Goal: Task Accomplishment & Management: Complete application form

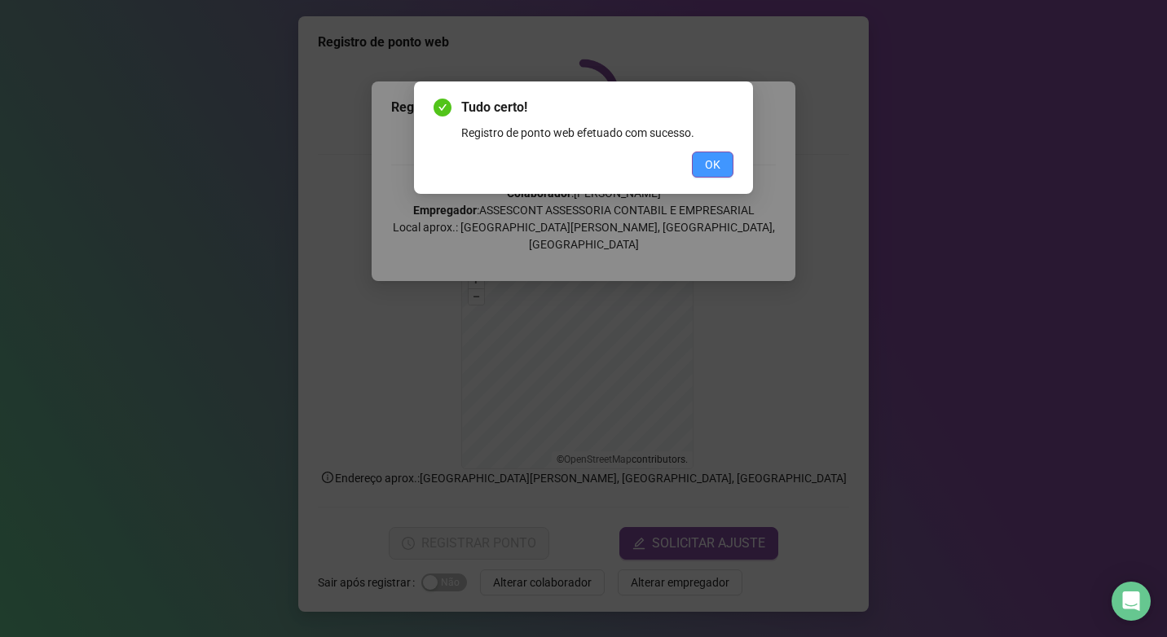
click at [720, 165] on button "OK" at bounding box center [713, 165] width 42 height 26
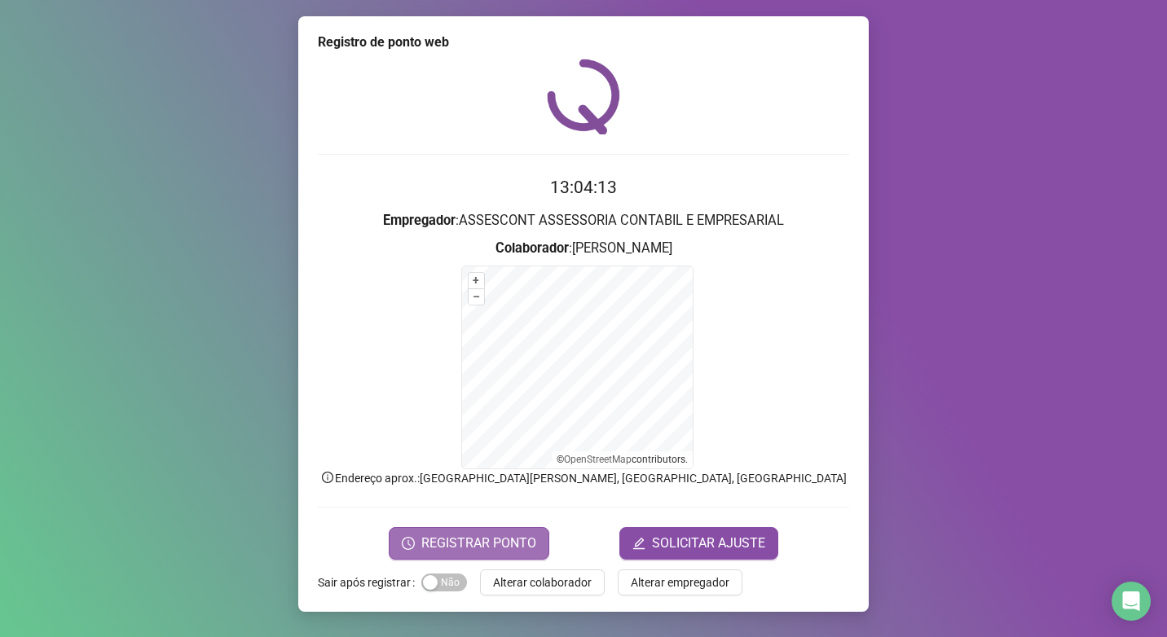
click at [465, 542] on span "REGISTRAR PONTO" at bounding box center [478, 544] width 115 height 20
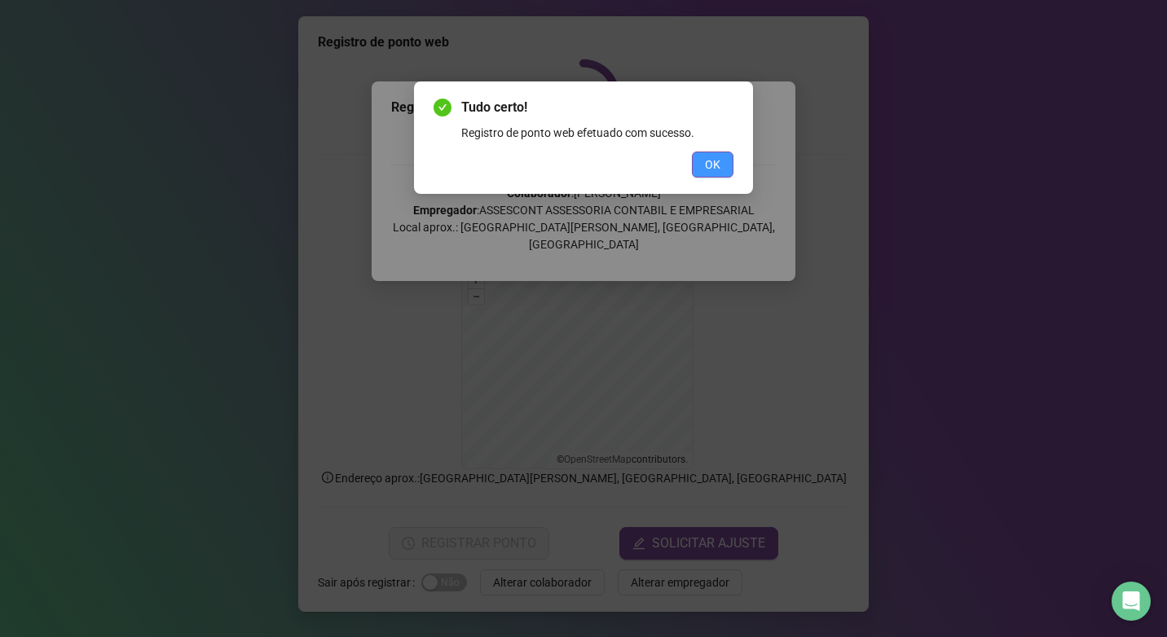
click at [716, 165] on span "OK" at bounding box center [712, 165] width 15 height 18
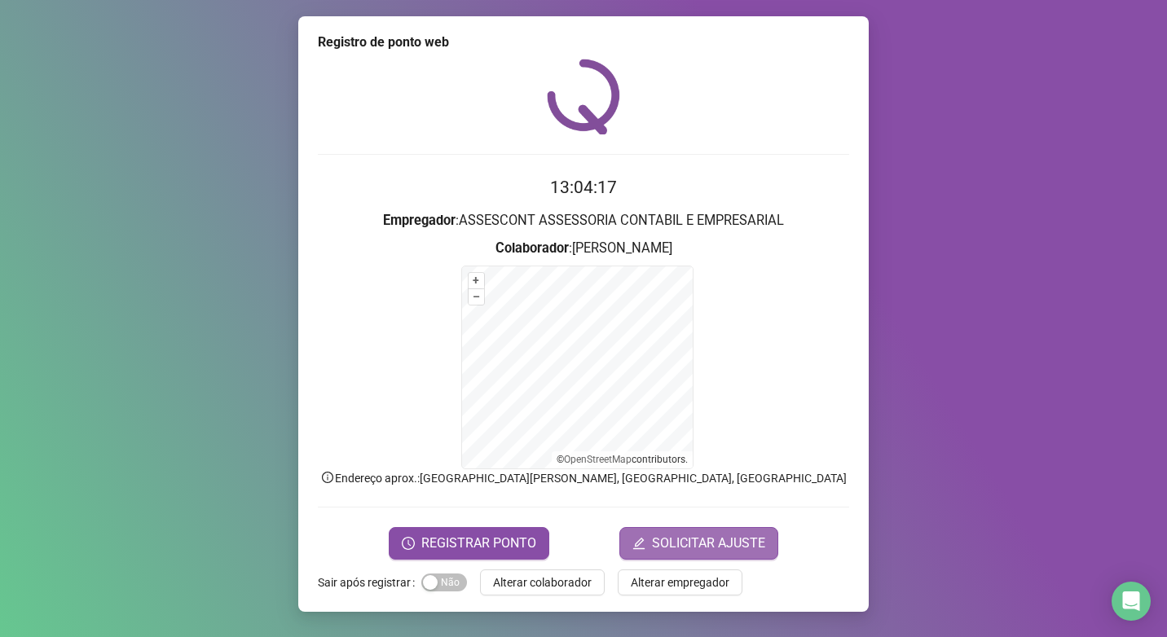
click at [678, 548] on span "SOLICITAR AJUSTE" at bounding box center [708, 544] width 113 height 20
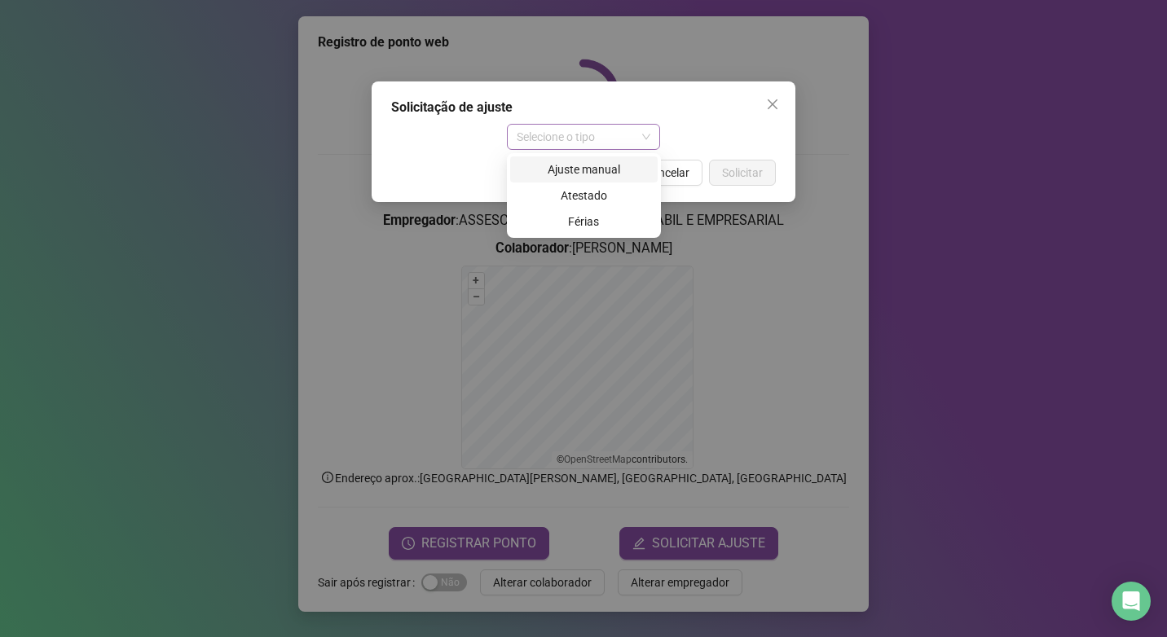
click at [646, 140] on span "Selecione o tipo" at bounding box center [584, 137] width 134 height 24
click at [603, 168] on div "Ajuste manual" at bounding box center [584, 170] width 128 height 18
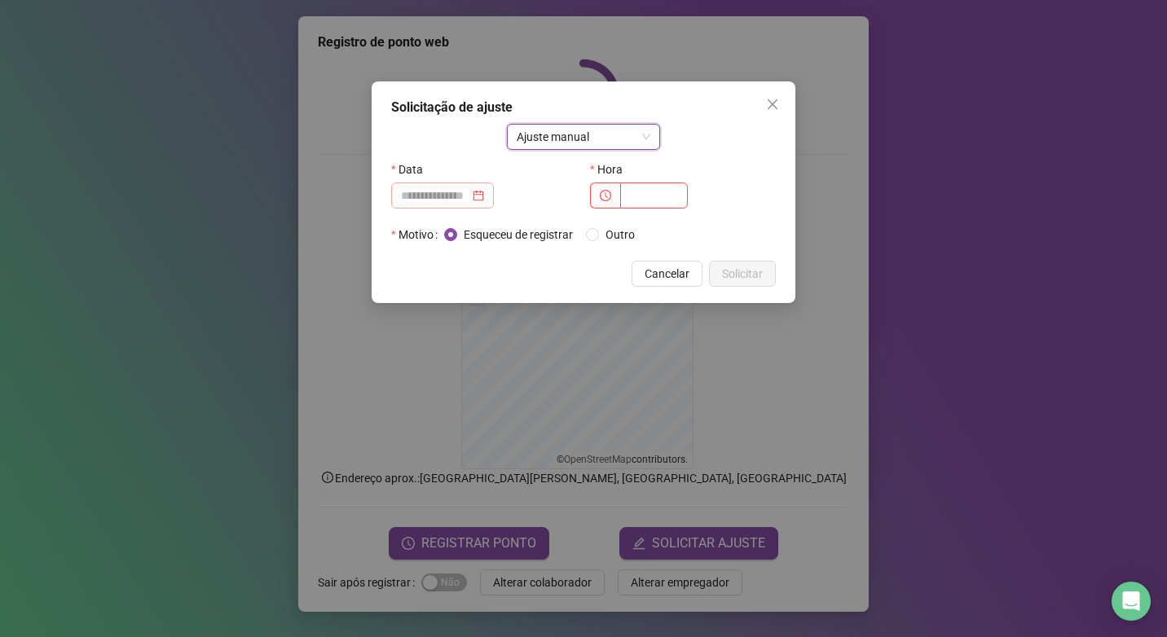
click at [484, 198] on div at bounding box center [442, 196] width 83 height 18
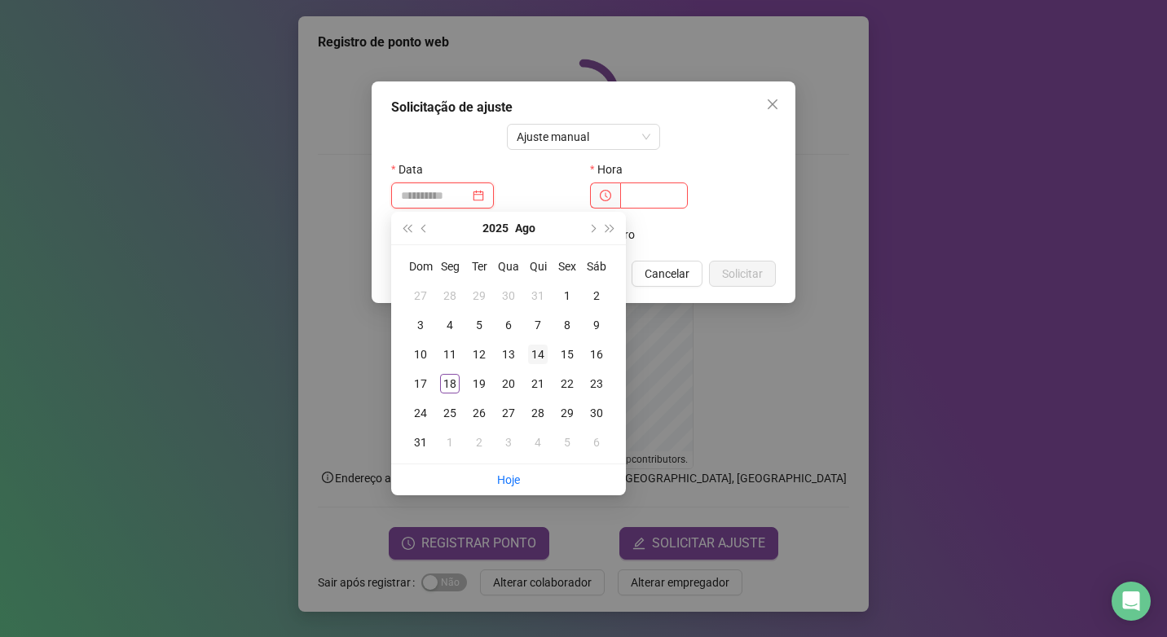
type input "**********"
click at [544, 355] on div "14" at bounding box center [538, 355] width 20 height 20
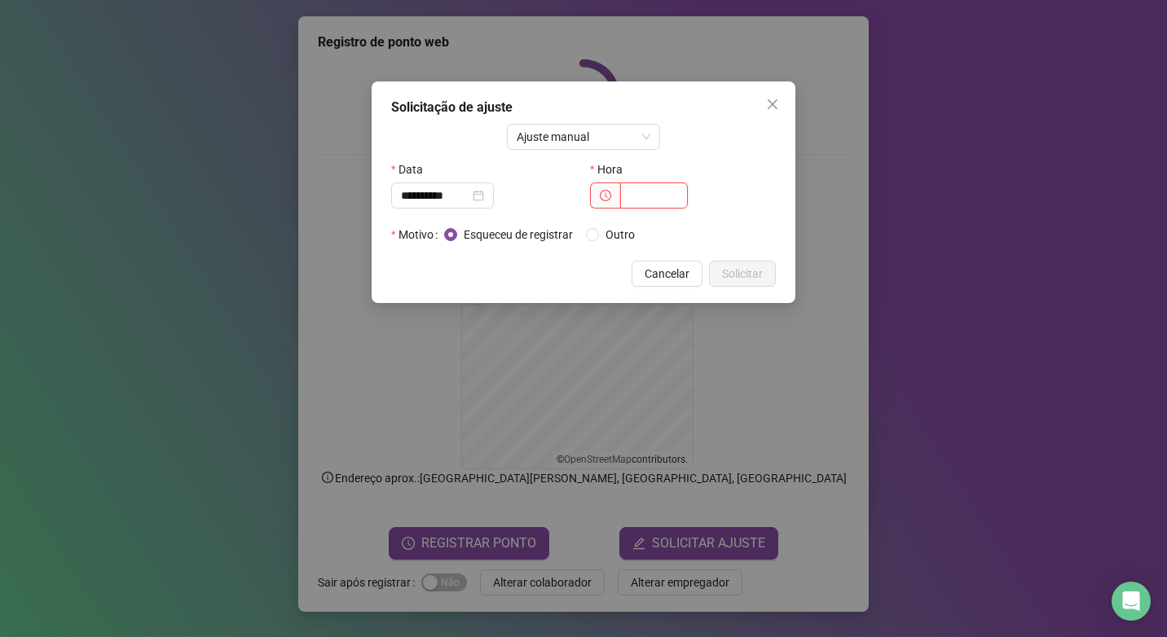
click at [626, 193] on input "text" at bounding box center [654, 196] width 68 height 26
type input "*****"
click at [738, 276] on span "Solicitar" at bounding box center [742, 274] width 41 height 18
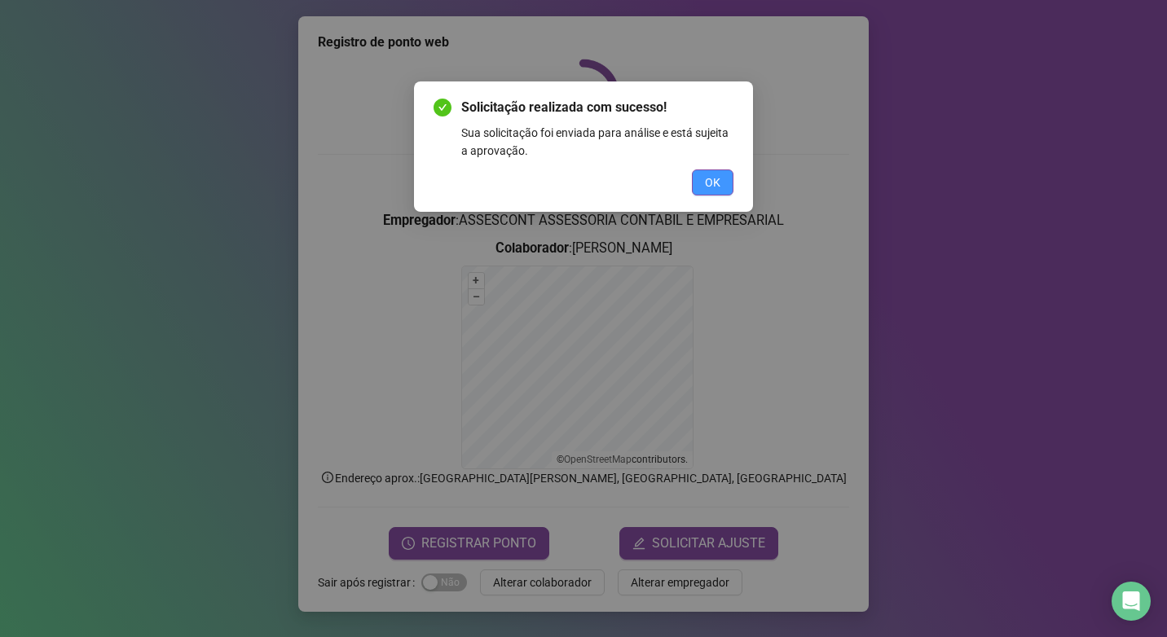
click at [705, 184] on span "OK" at bounding box center [712, 183] width 15 height 18
